Goal: Task Accomplishment & Management: Manage account settings

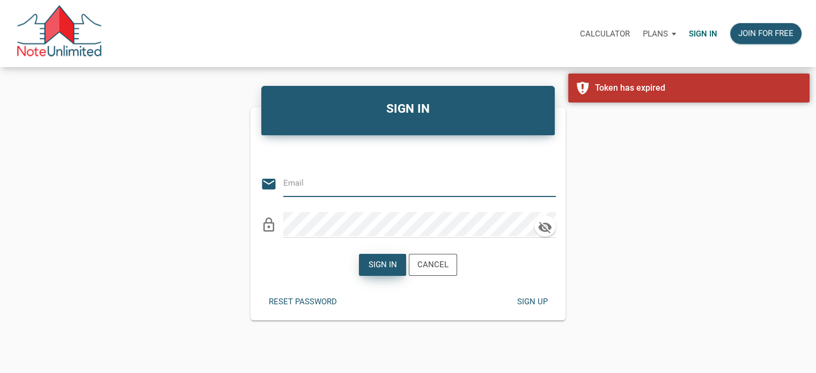
type input "[EMAIL_ADDRESS][DOMAIN_NAME]"
click at [375, 268] on div "Sign in" at bounding box center [383, 265] width 28 height 12
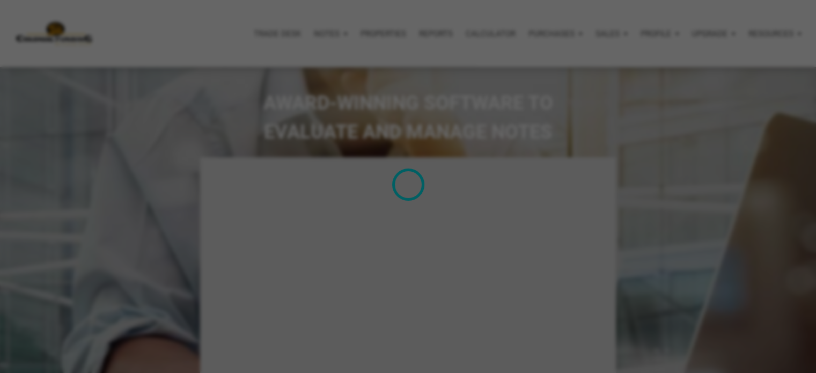
type input "Introduction to new features"
select select
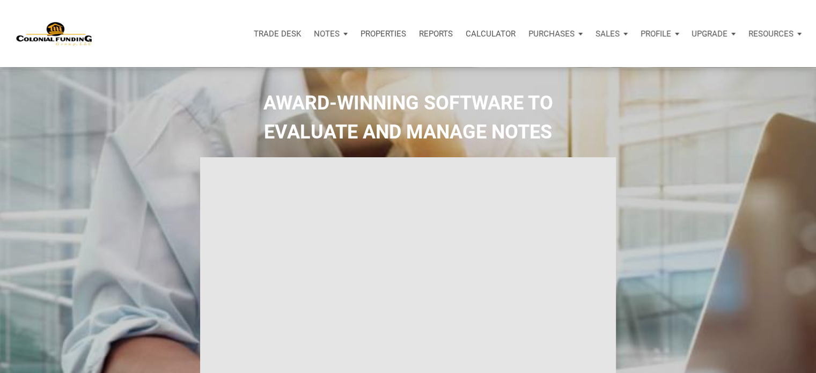
click at [676, 34] on div "Profile" at bounding box center [659, 34] width 51 height 32
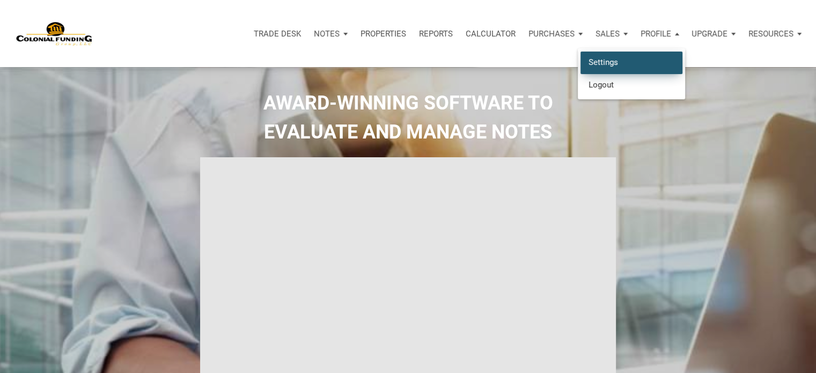
click at [603, 62] on link "Settings" at bounding box center [631, 62] width 102 height 22
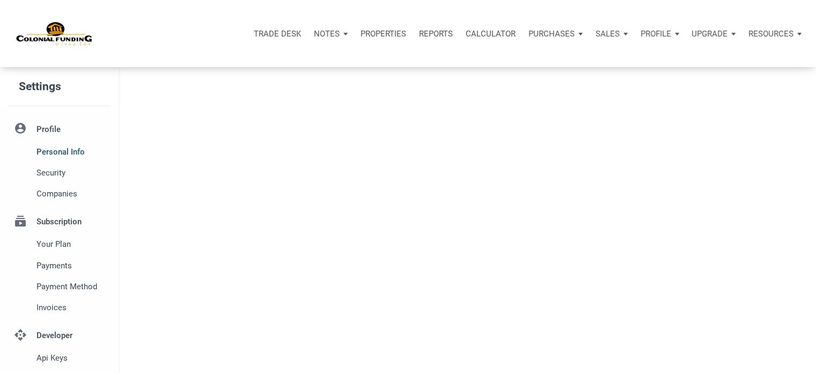
type input "SOUTHLAKE"
select select
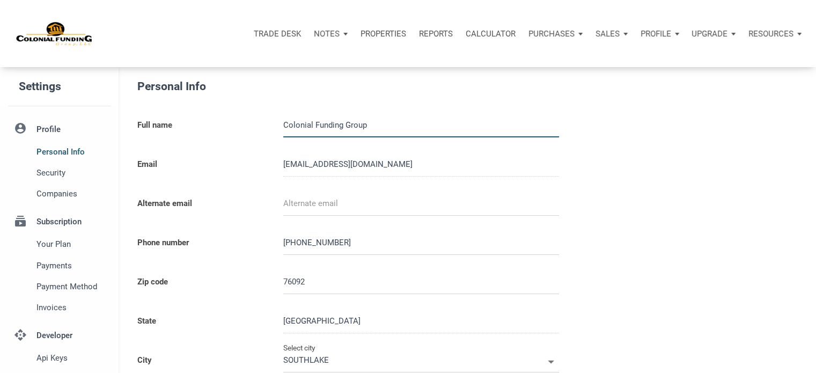
type input "0000000"
select select
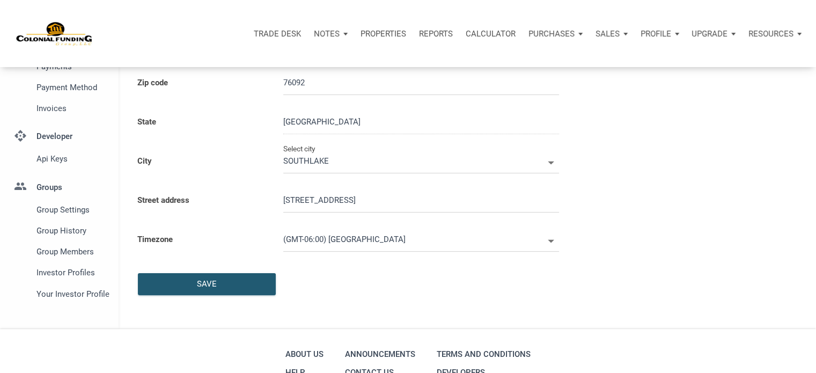
scroll to position [202, 0]
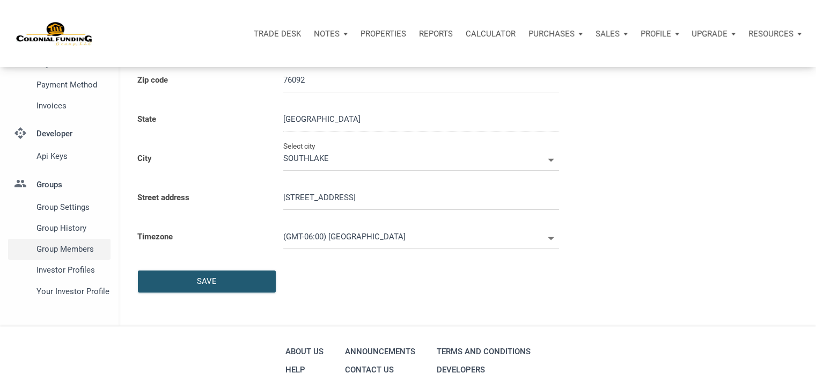
click at [56, 250] on span "Group Members" at bounding box center [71, 248] width 70 height 13
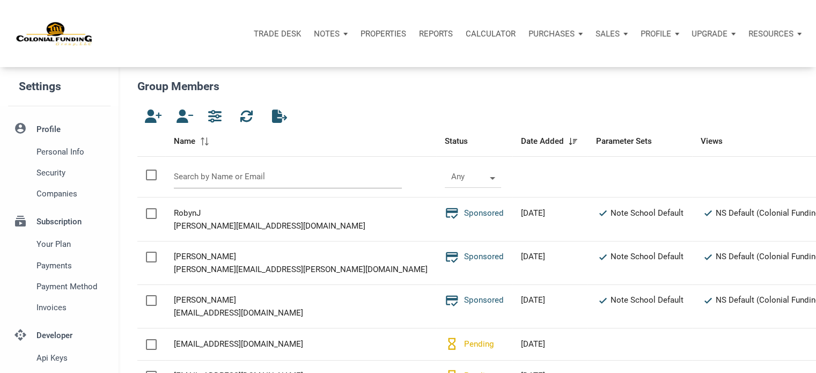
click at [218, 178] on input "text" at bounding box center [288, 176] width 229 height 23
paste input "[EMAIL_ADDRESS][DOMAIN_NAME]"
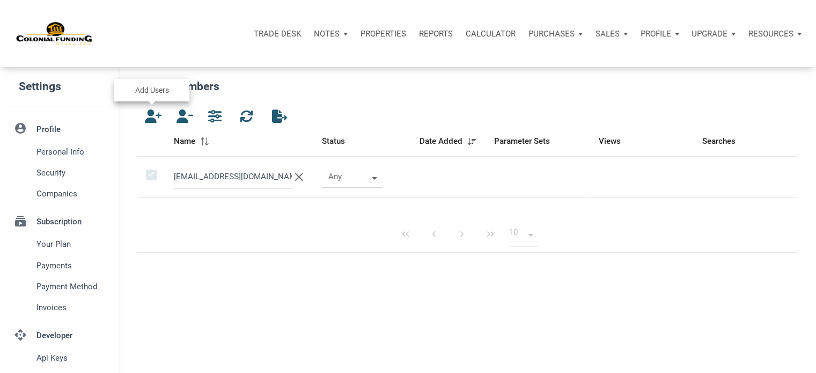
type input "[EMAIL_ADDRESS][DOMAIN_NAME]"
click at [152, 117] on icon "button" at bounding box center [150, 115] width 13 height 13
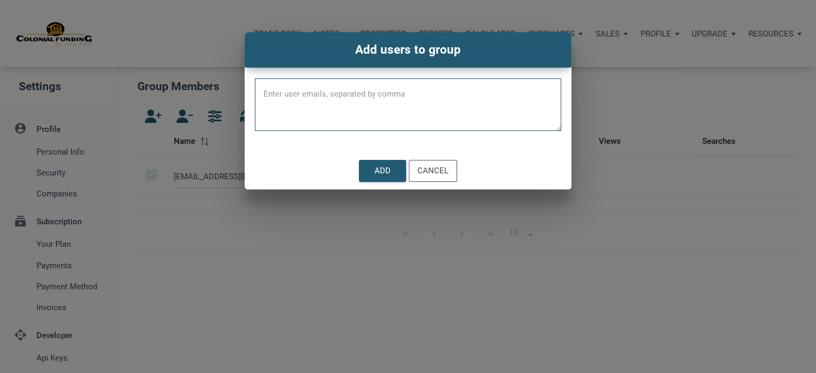
click at [325, 89] on textarea at bounding box center [408, 108] width 306 height 46
paste textarea "[EMAIL_ADDRESS][DOMAIN_NAME]"
type textarea "[EMAIL_ADDRESS][DOMAIN_NAME]"
click at [381, 171] on div "Add" at bounding box center [382, 171] width 16 height 12
